Goal: Use online tool/utility

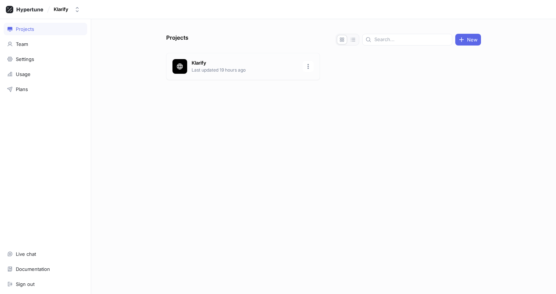
click at [208, 66] on p "Klarify" at bounding box center [244, 63] width 107 height 7
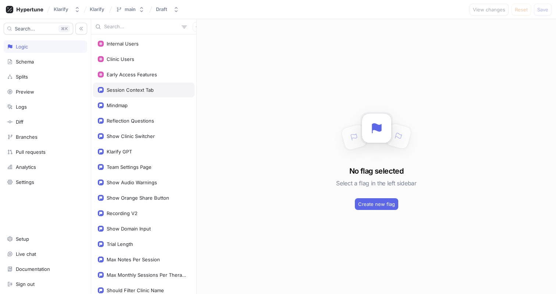
click at [138, 89] on div "Session Context Tab" at bounding box center [130, 90] width 47 height 6
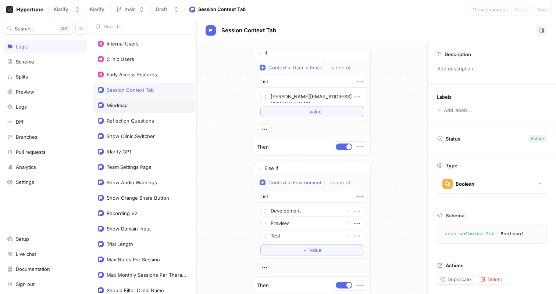
click at [143, 109] on div "Mindmap" at bounding box center [143, 105] width 101 height 15
type textarea "x"
type textarea "mindmap: Boolean!"
type textarea "x"
